Goal: Task Accomplishment & Management: Use online tool/utility

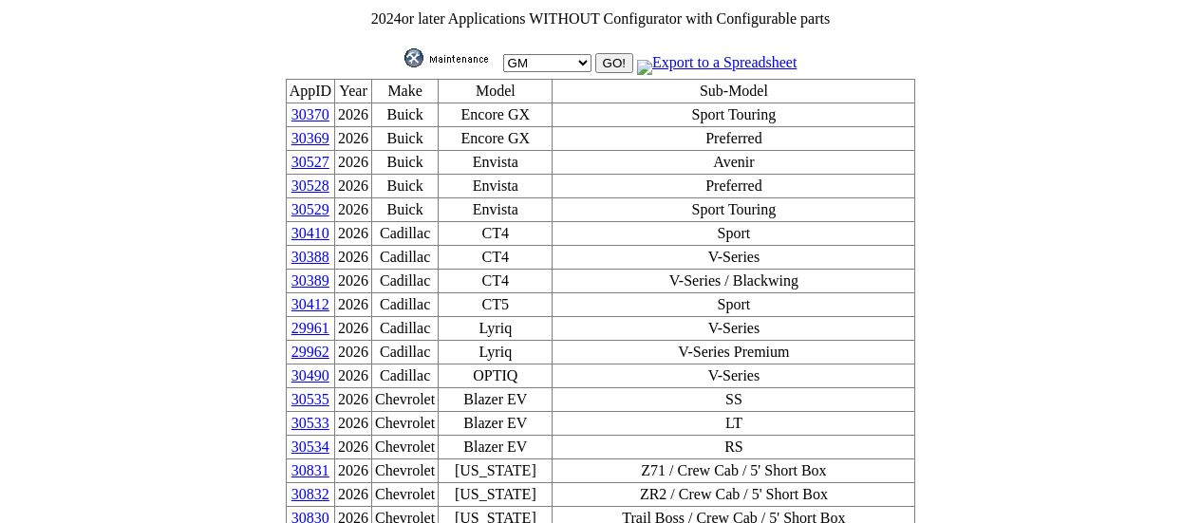
click at [329, 203] on link "30529" at bounding box center [310, 209] width 38 height 16
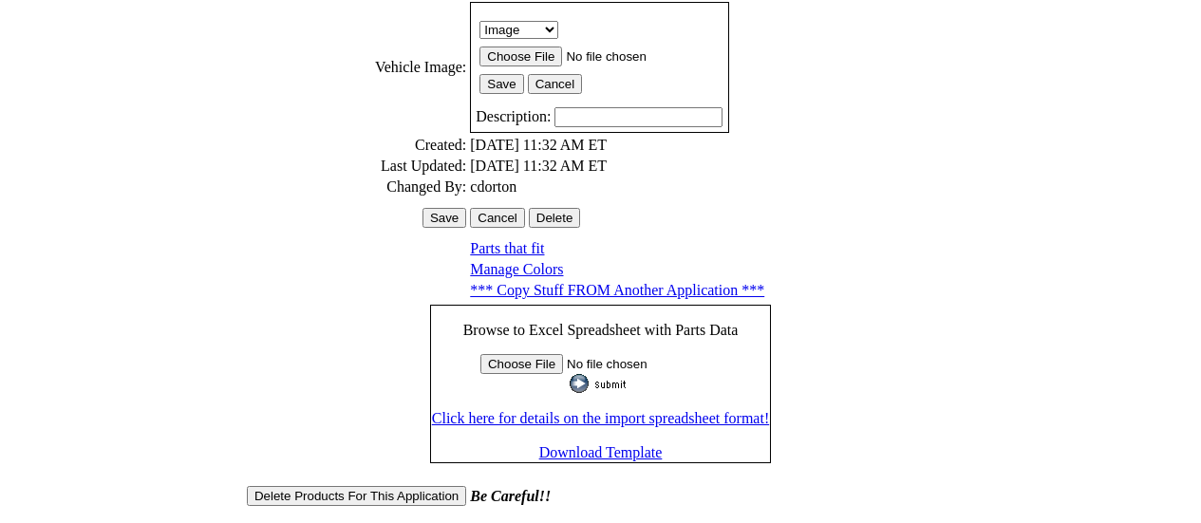
scroll to position [621, 0]
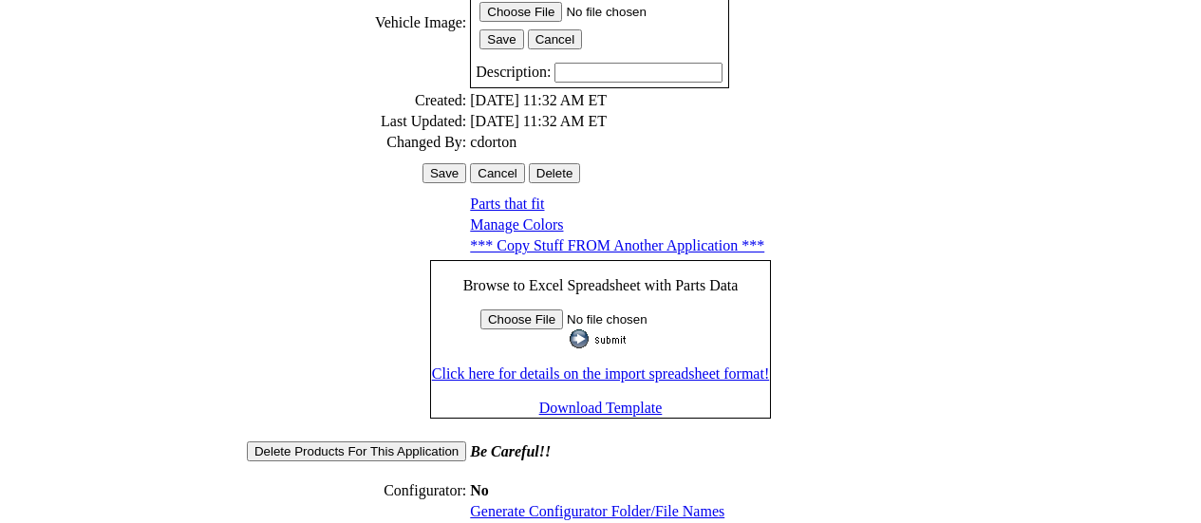
click at [573, 503] on link "Generate Configurator Folder/File Names" at bounding box center [597, 511] width 254 height 16
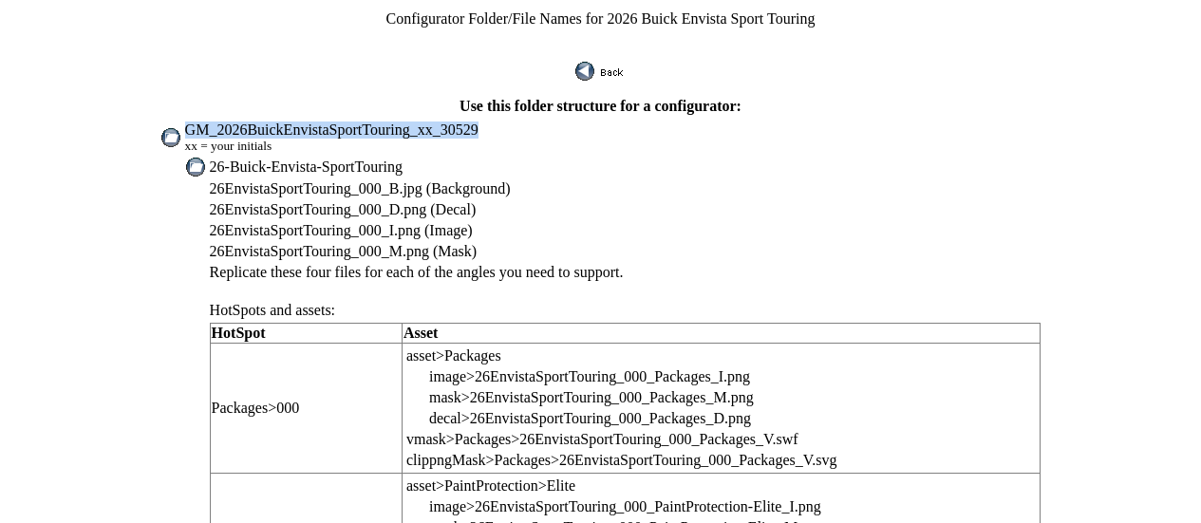
drag, startPoint x: 234, startPoint y: 117, endPoint x: 497, endPoint y: 115, distance: 263.0
click at [497, 121] on td "GM_2026BuickEnvistaSportTouring_xx_30529 xx = your initials" at bounding box center [613, 138] width 858 height 34
copy span "GM_2026BuickEnvistaSportTouring_xx_30529"
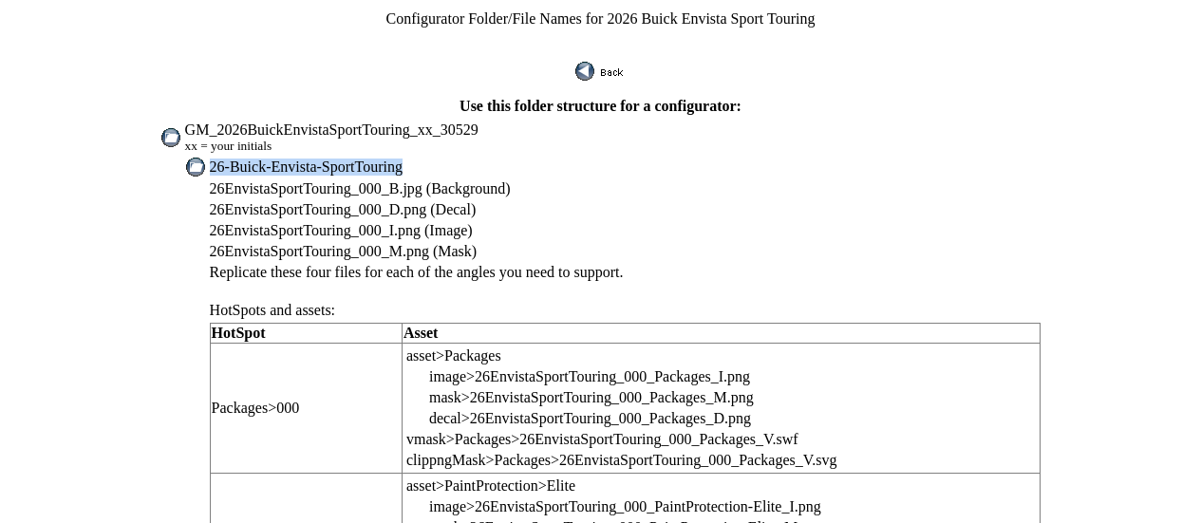
drag, startPoint x: 258, startPoint y: 156, endPoint x: 429, endPoint y: 157, distance: 170.9
click at [429, 157] on td "26-Buick-Envista-SportTouring" at bounding box center [626, 167] width 834 height 21
copy span "26-Buick-Envista-SportTouring"
drag, startPoint x: 256, startPoint y: 173, endPoint x: 377, endPoint y: 175, distance: 120.6
click at [377, 180] on span "26EnvistaSportTouring_000_B.jpg (Background)" at bounding box center [360, 188] width 301 height 16
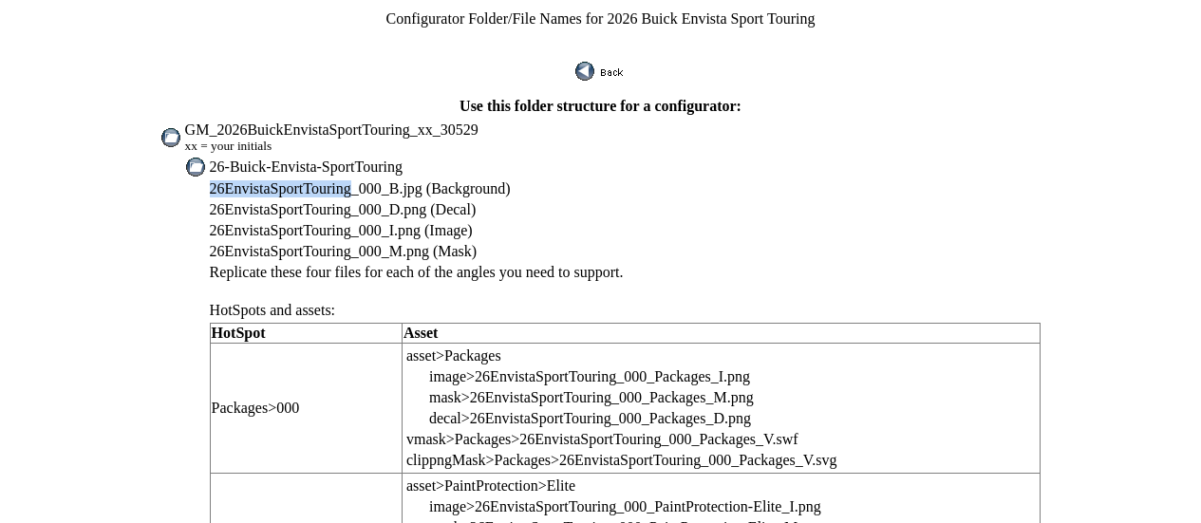
copy span "26EnvistaSportTouring"
